Goal: Information Seeking & Learning: Learn about a topic

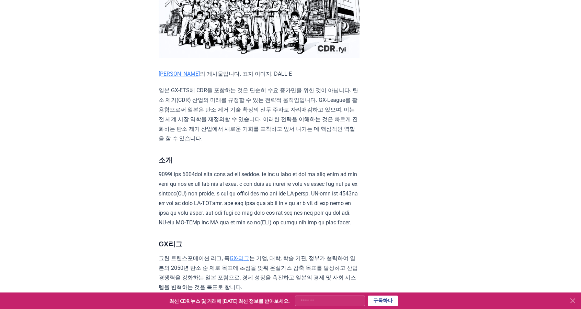
scroll to position [246, 0]
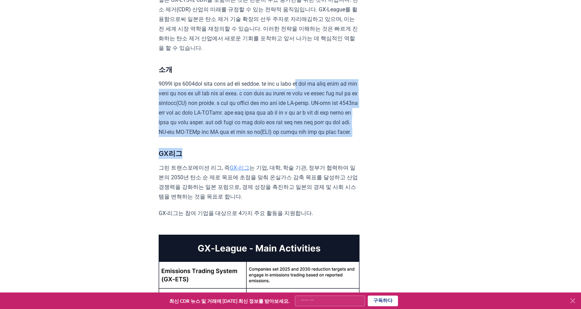
drag, startPoint x: 179, startPoint y: 174, endPoint x: 192, endPoint y: 78, distance: 97.1
drag, startPoint x: 217, startPoint y: 172, endPoint x: 156, endPoint y: 66, distance: 122.5
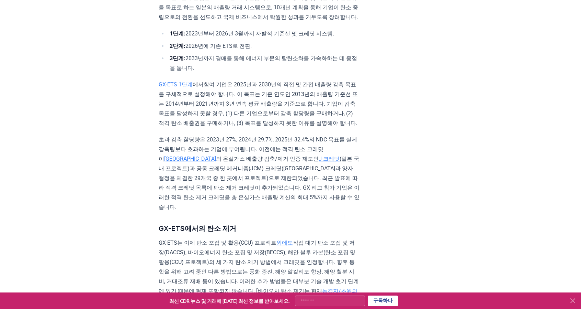
scroll to position [658, 0]
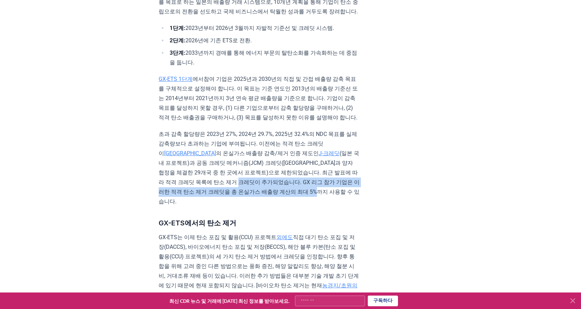
drag, startPoint x: 158, startPoint y: 218, endPoint x: 357, endPoint y: 231, distance: 199.4
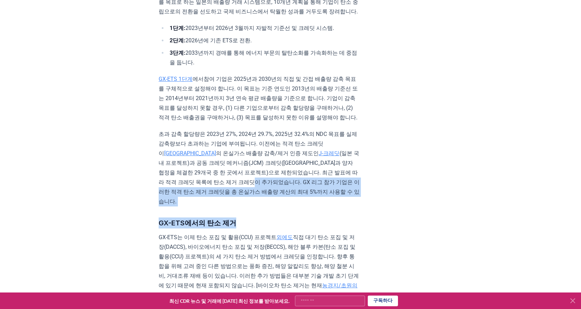
drag, startPoint x: 331, startPoint y: 239, endPoint x: 170, endPoint y: 214, distance: 162.7
click at [170, 204] on font "(일본 국내 프로젝트)과 공동 크레딧 메커니즘(JCM) 크레딧([GEOGRAPHIC_DATA]과 양자 협정을 체결한 29개국 중 한 곳에서 프…" at bounding box center [259, 177] width 201 height 55
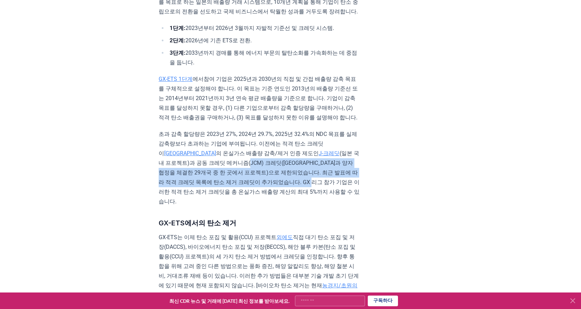
drag, startPoint x: 226, startPoint y: 221, endPoint x: 164, endPoint y: 197, distance: 66.7
click at [164, 197] on p "초과 감축 할당량은 2023년 27%, 2024년 29.7%, 2025년 32.4%의 NDC 목표를 실제 감축량보다 초과하는 기업에 부여됩니다…" at bounding box center [259, 167] width 201 height 77
click at [219, 204] on font "(일본 국내 프로젝트)과 공동 크레딧 메커니즘(JCM) 크레딧([GEOGRAPHIC_DATA]과 양자 협정을 체결한 29개국 중 한 곳에서 프…" at bounding box center [259, 177] width 201 height 55
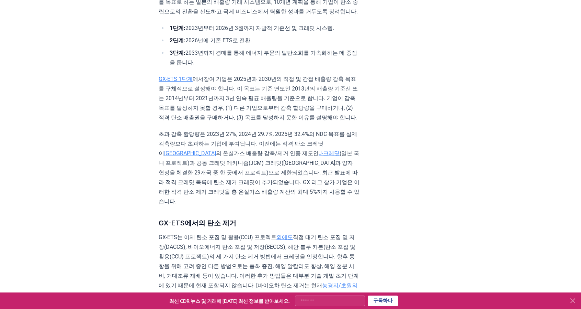
click at [232, 206] on p "초과 감축 할당량은 2023년 27%, 2024년 29.7%, 2025년 32.4%의 NDC 목표를 실제 감축량보다 초과하는 기업에 부여됩니다…" at bounding box center [259, 167] width 201 height 77
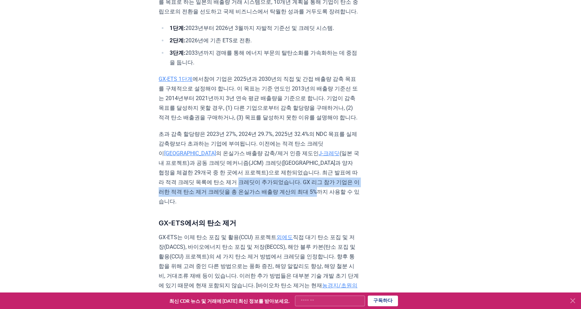
drag, startPoint x: 231, startPoint y: 230, endPoint x: 159, endPoint y: 213, distance: 73.8
click at [159, 206] on p "초과 감축 할당량은 2023년 27%, 2024년 29.7%, 2025년 32.4%의 NDC 목표를 실제 감축량보다 초과하는 기업에 부여됩니다…" at bounding box center [259, 167] width 201 height 77
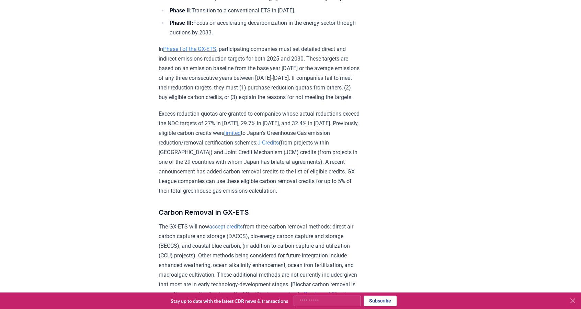
scroll to position [779, 0]
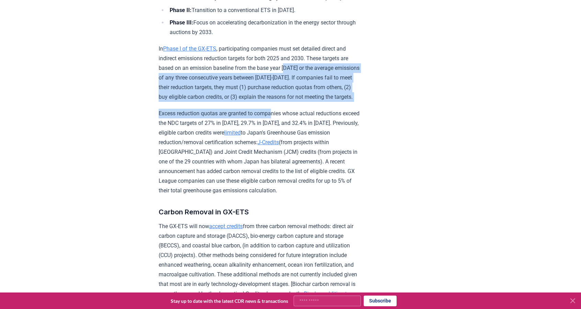
drag, startPoint x: 274, startPoint y: 128, endPoint x: 288, endPoint y: 87, distance: 43.6
click at [286, 101] on p "In Phase I of the GX-ETS , participating companies must set detailed direct and…" at bounding box center [259, 73] width 201 height 58
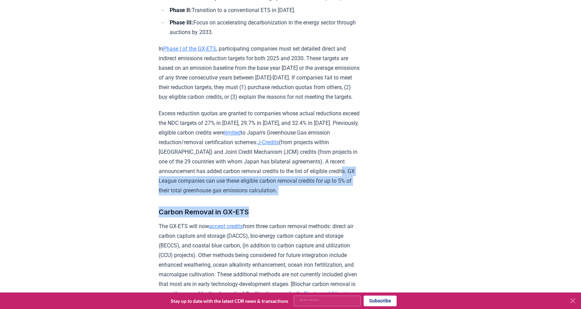
drag, startPoint x: 307, startPoint y: 221, endPoint x: 183, endPoint y: 209, distance: 124.9
click at [181, 195] on p "Excess reduction quotas are granted to companies whose actual reductions exceed…" at bounding box center [259, 152] width 201 height 87
drag, startPoint x: 158, startPoint y: 203, endPoint x: 281, endPoint y: 215, distance: 123.2
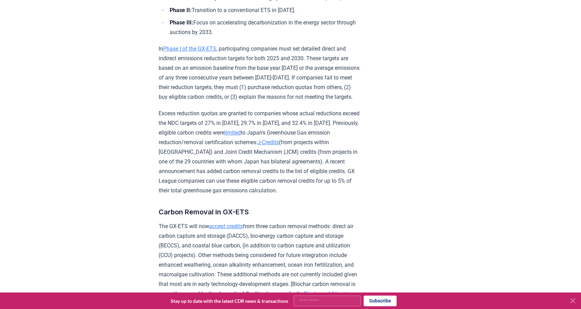
click at [313, 195] on p "Excess reduction quotas are granted to companies whose actual reductions exceed…" at bounding box center [259, 152] width 201 height 87
click at [210, 195] on p "Excess reduction quotas are granted to companies whose actual reductions exceed…" at bounding box center [259, 152] width 201 height 87
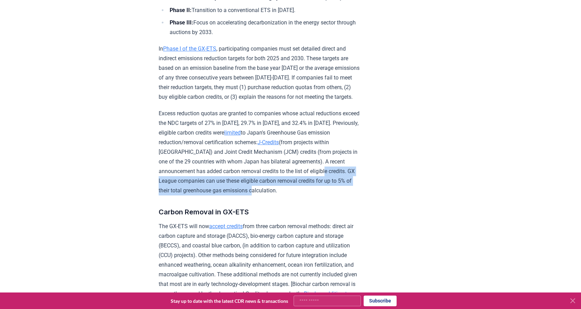
drag, startPoint x: 155, startPoint y: 207, endPoint x: 302, endPoint y: 218, distance: 147.1
click at [302, 195] on p "Excess reduction quotas are granted to companies whose actual reductions exceed…" at bounding box center [259, 152] width 201 height 87
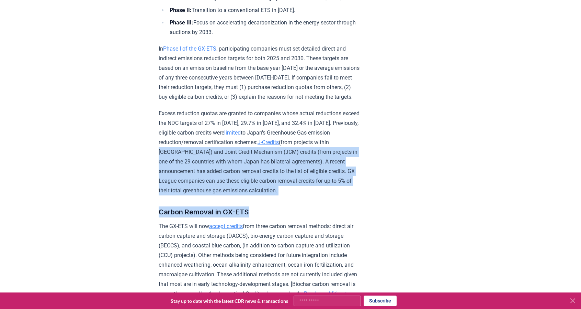
drag, startPoint x: 299, startPoint y: 221, endPoint x: 174, endPoint y: 179, distance: 132.7
click at [254, 195] on p "Excess reduction quotas are granted to companies whose actual reductions exceed…" at bounding box center [259, 152] width 201 height 87
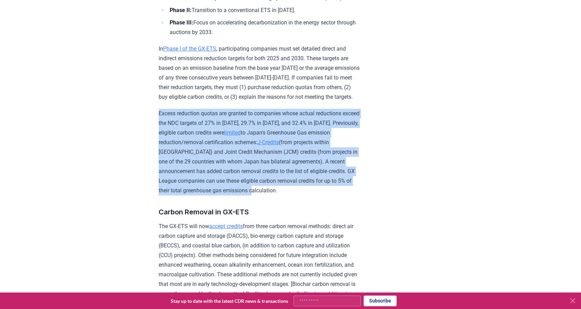
drag, startPoint x: 312, startPoint y: 217, endPoint x: 155, endPoint y: 130, distance: 179.5
copy p "Excess reduction quotas are granted to companies whose actual reductions exceed…"
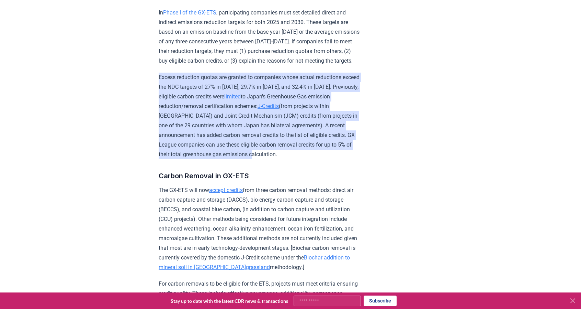
scroll to position [848, 0]
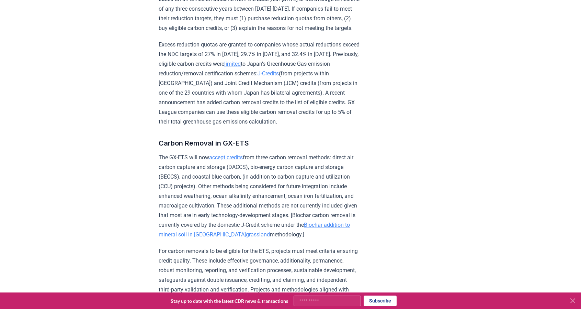
click at [240, 203] on p "The GX-ETS will now accept credits from three carbon removal methods: direct ai…" at bounding box center [259, 196] width 201 height 87
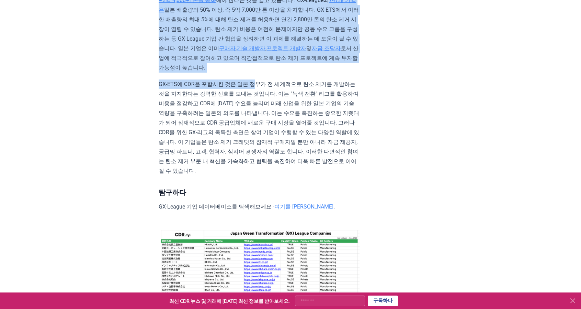
scroll to position [1823, 0]
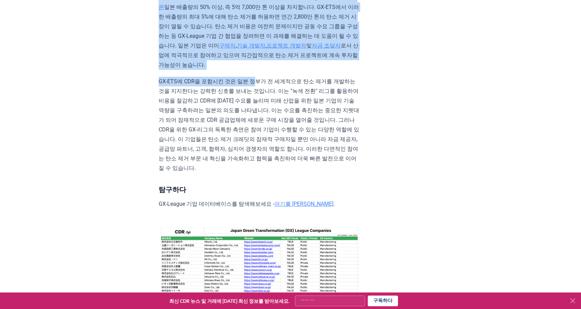
drag, startPoint x: 166, startPoint y: 57, endPoint x: 253, endPoint y: 154, distance: 130.6
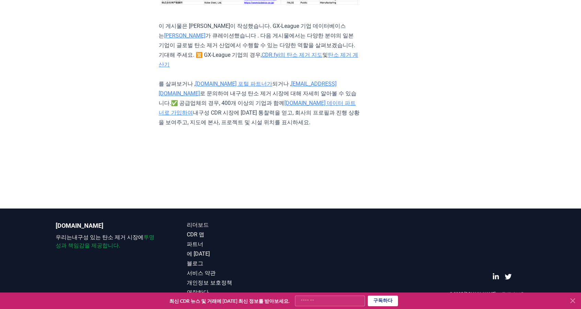
scroll to position [2244, 0]
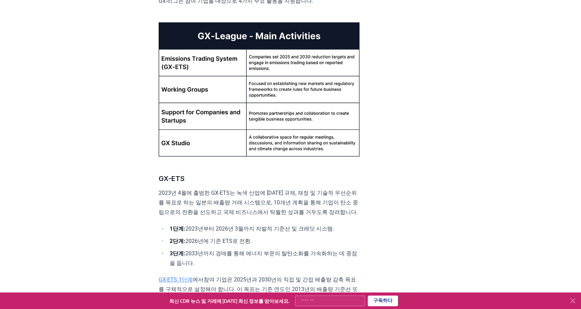
drag, startPoint x: 265, startPoint y: 198, endPoint x: 282, endPoint y: 76, distance: 122.8
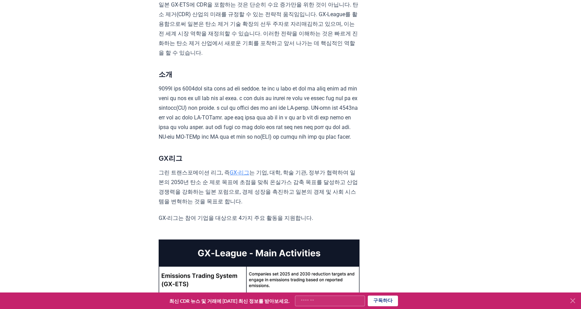
scroll to position [0, 0]
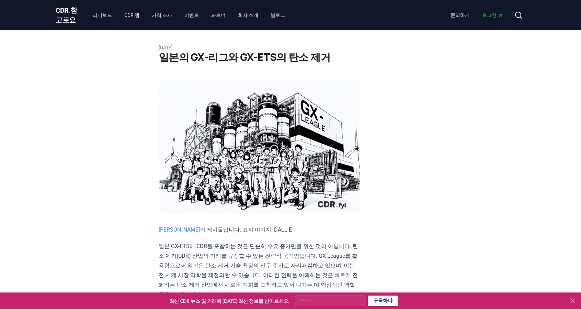
drag, startPoint x: 478, startPoint y: 155, endPoint x: 465, endPoint y: 38, distance: 117.6
drag, startPoint x: 479, startPoint y: 96, endPoint x: 318, endPoint y: 81, distance: 162.2
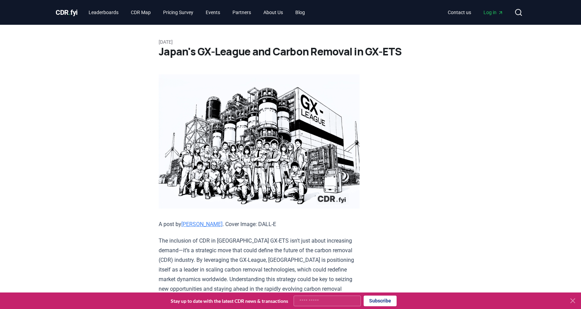
drag, startPoint x: 200, startPoint y: 41, endPoint x: 155, endPoint y: 39, distance: 44.7
copy p "[DATE]"
click at [70, 14] on span "." at bounding box center [70, 12] width 2 height 8
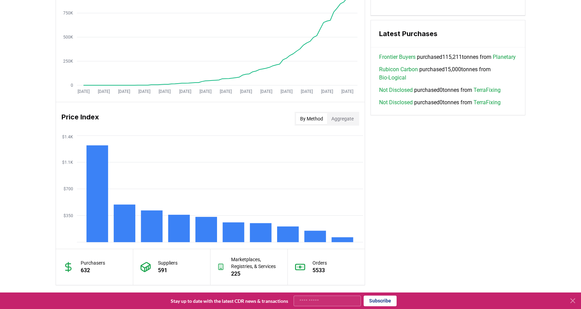
scroll to position [574, 0]
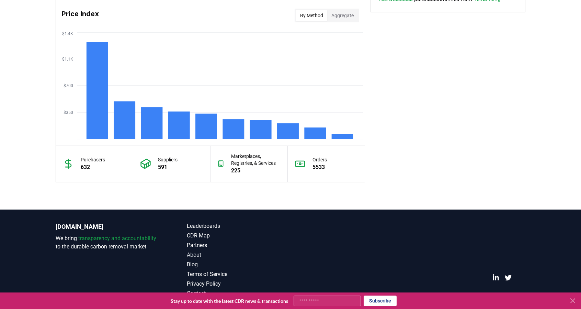
click at [193, 250] on link "About" at bounding box center [239, 254] width 104 height 8
